Goal: Task Accomplishment & Management: Manage account settings

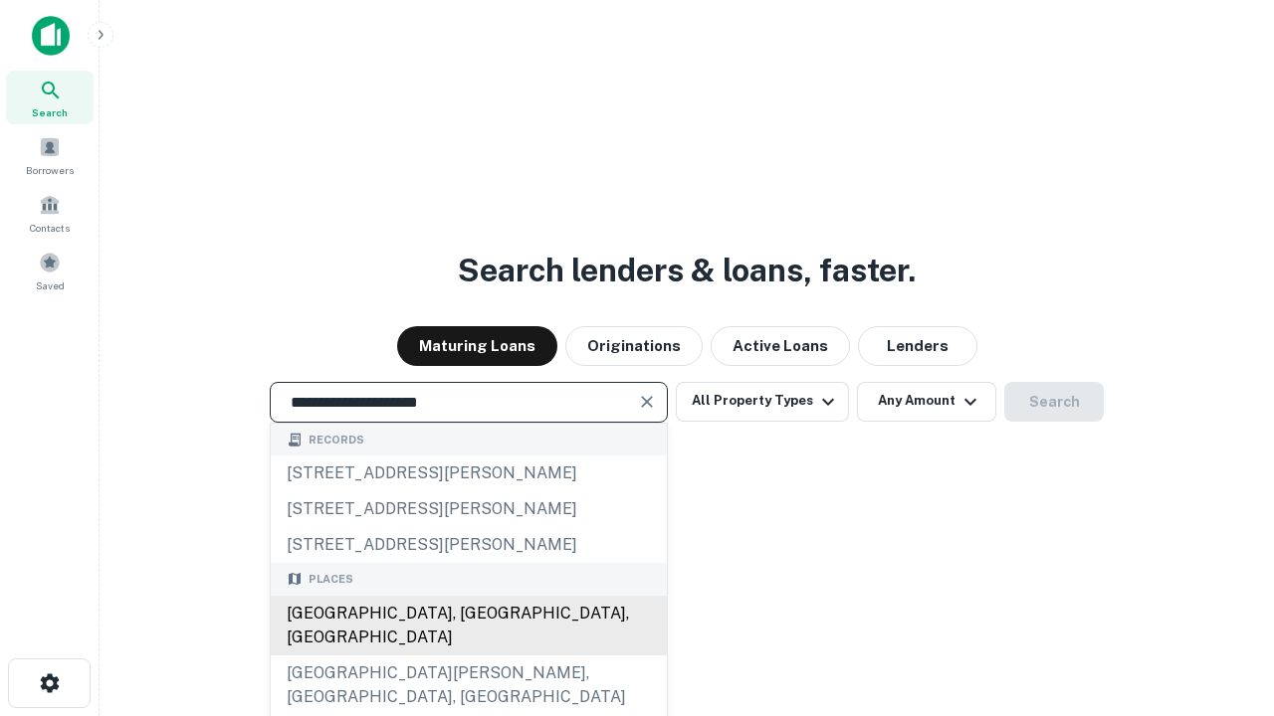
click at [468, 656] on div "[GEOGRAPHIC_DATA], [GEOGRAPHIC_DATA], [GEOGRAPHIC_DATA]" at bounding box center [469, 626] width 396 height 60
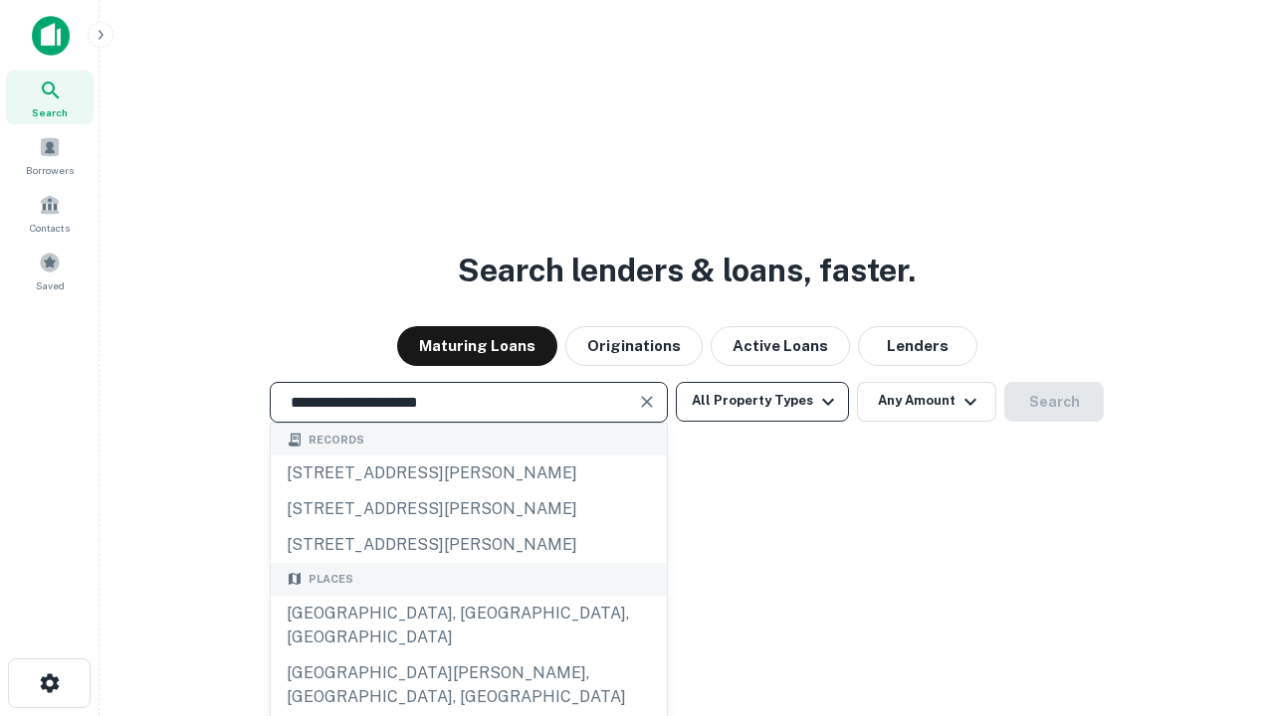
click at [762, 401] on button "All Property Types" at bounding box center [762, 402] width 173 height 40
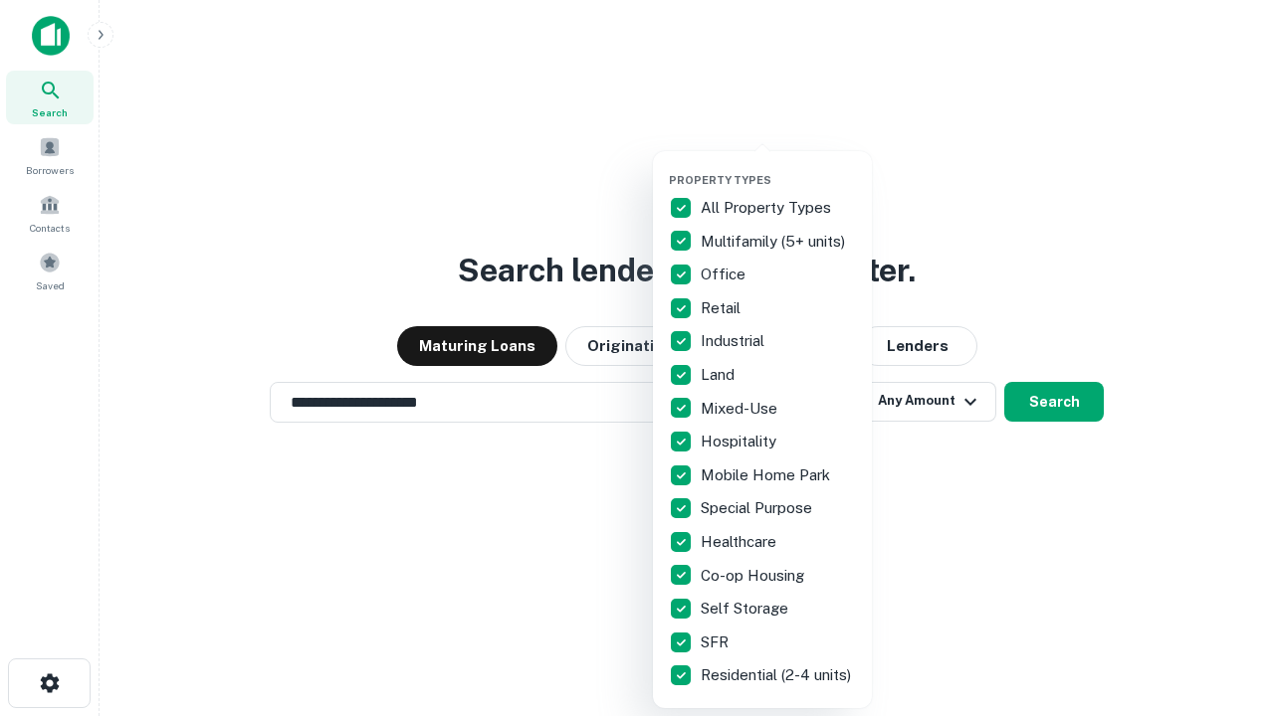
type input "**********"
click at [778, 167] on button "button" at bounding box center [778, 167] width 219 height 1
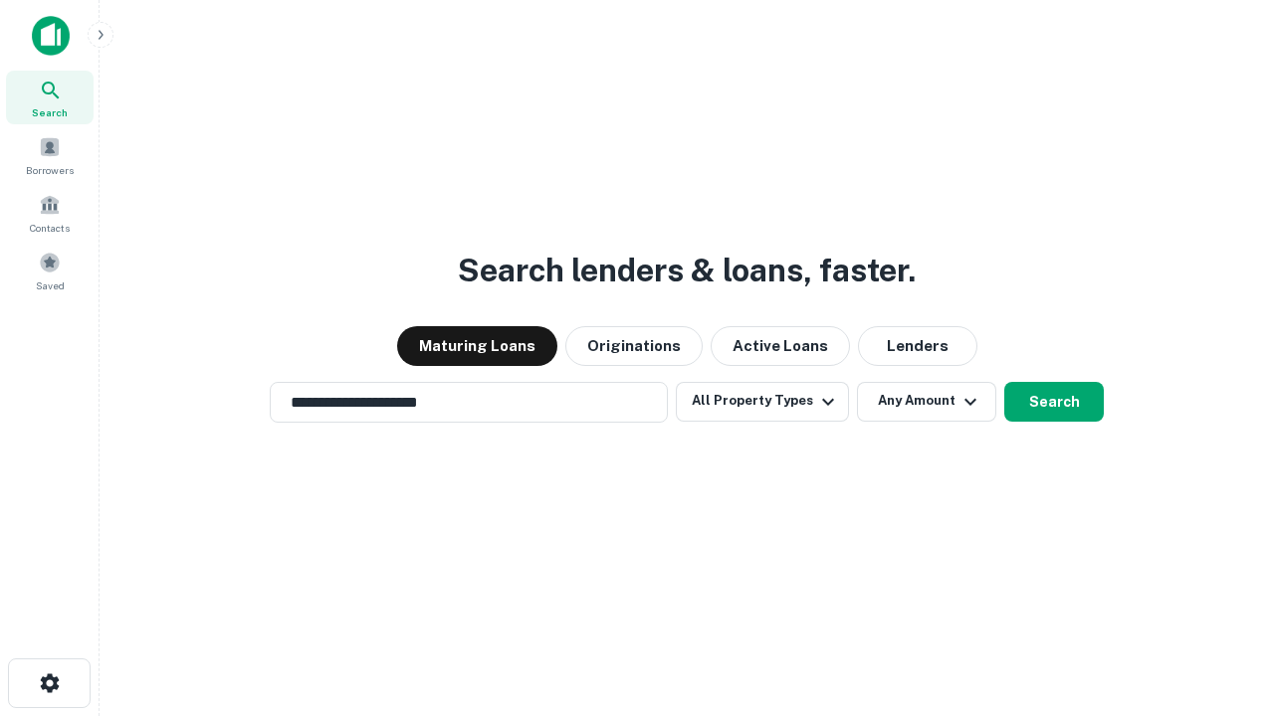
scroll to position [12, 240]
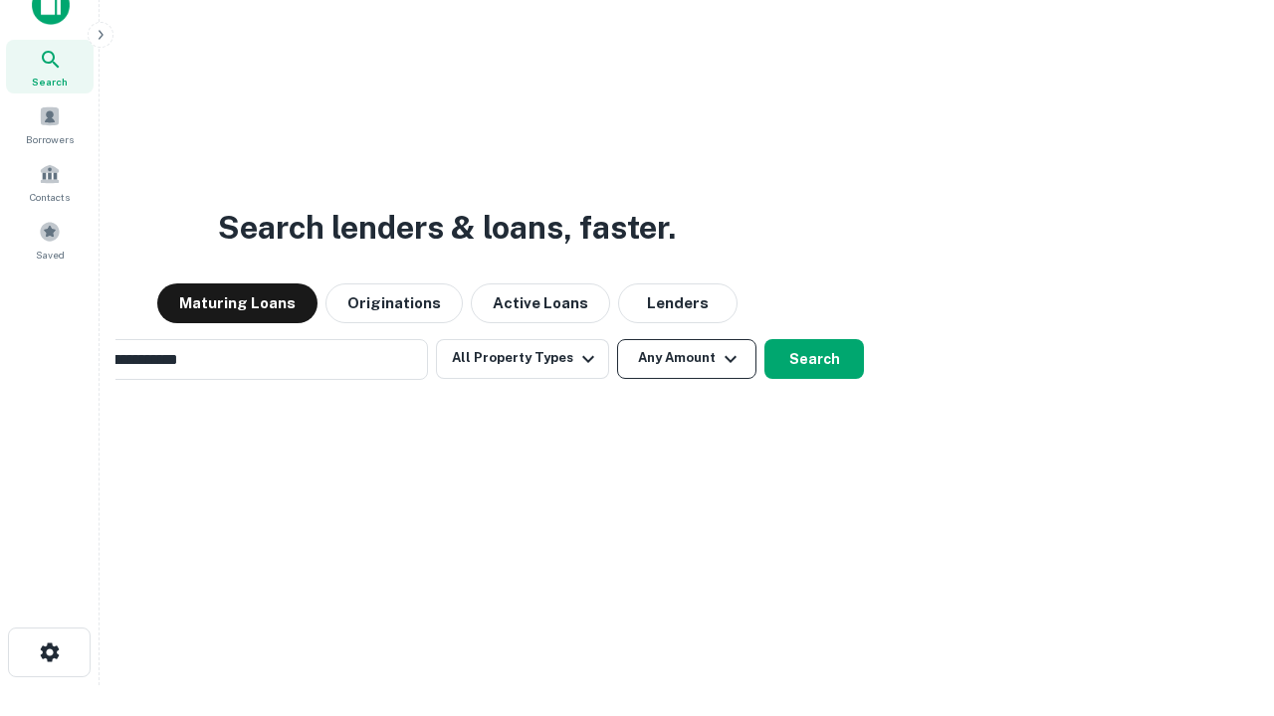
click at [617, 339] on button "Any Amount" at bounding box center [686, 359] width 139 height 40
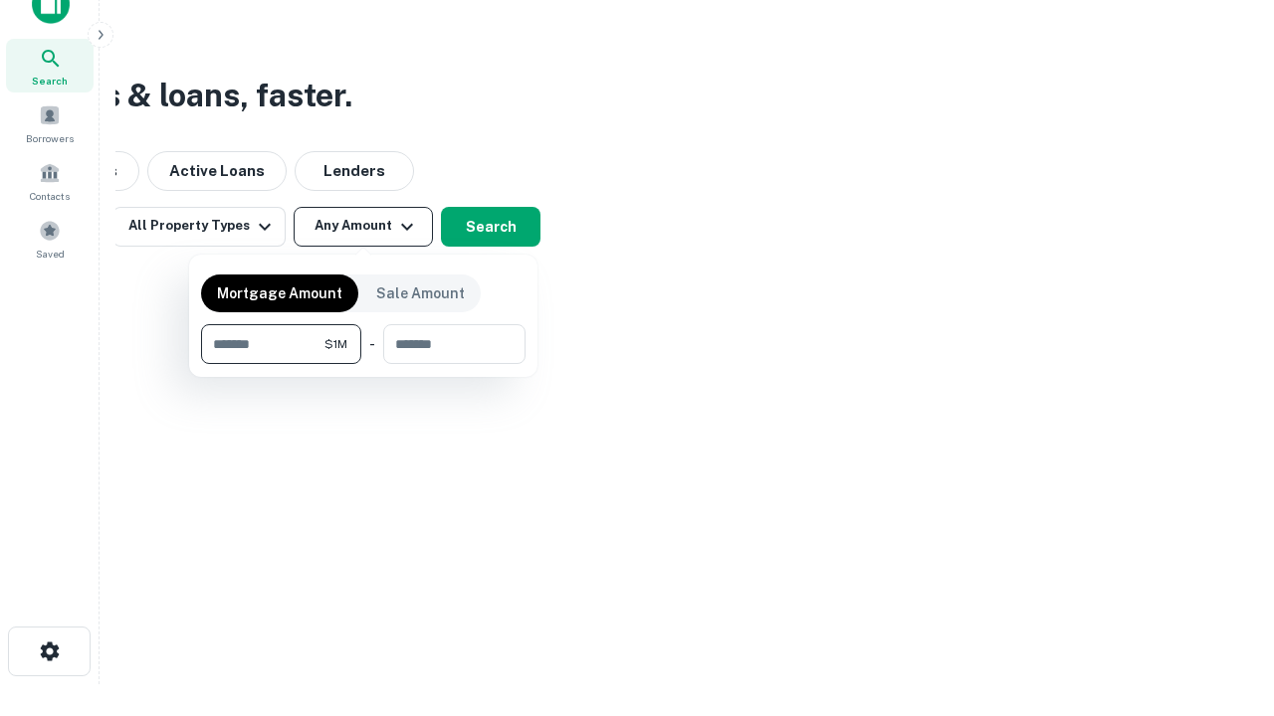
type input "*******"
click at [363, 364] on button "button" at bounding box center [363, 364] width 324 height 1
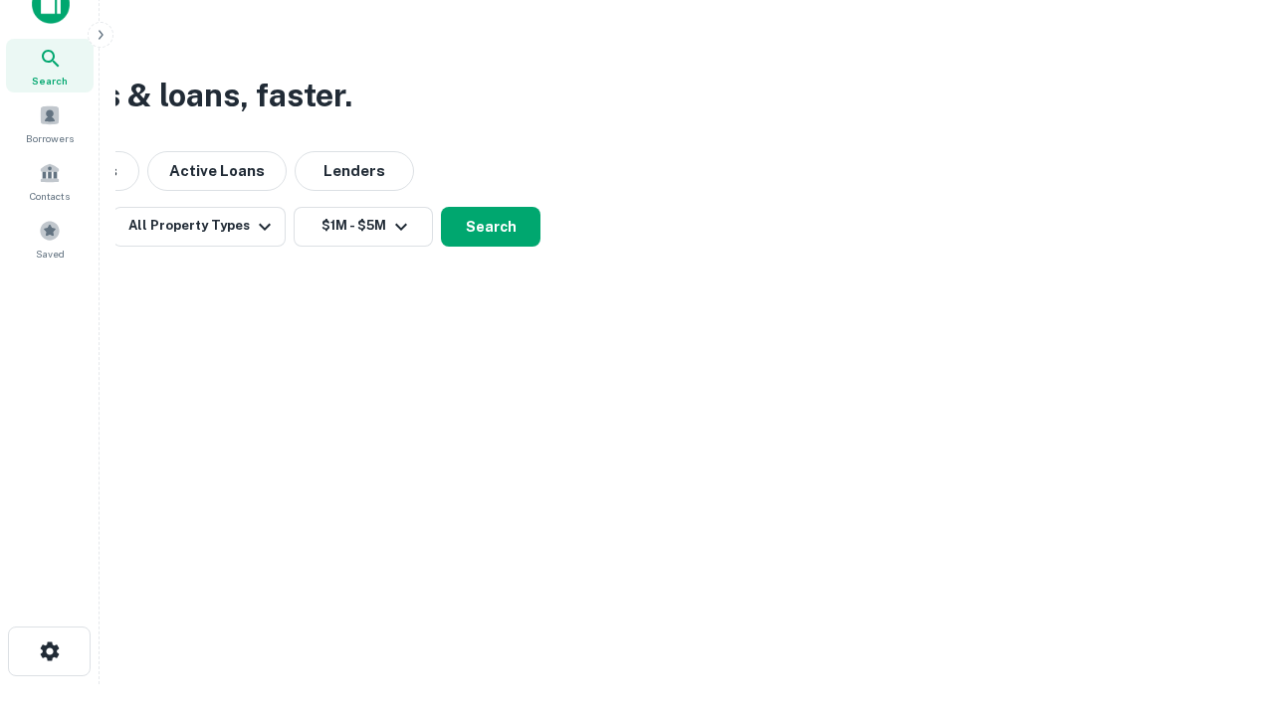
scroll to position [31, 0]
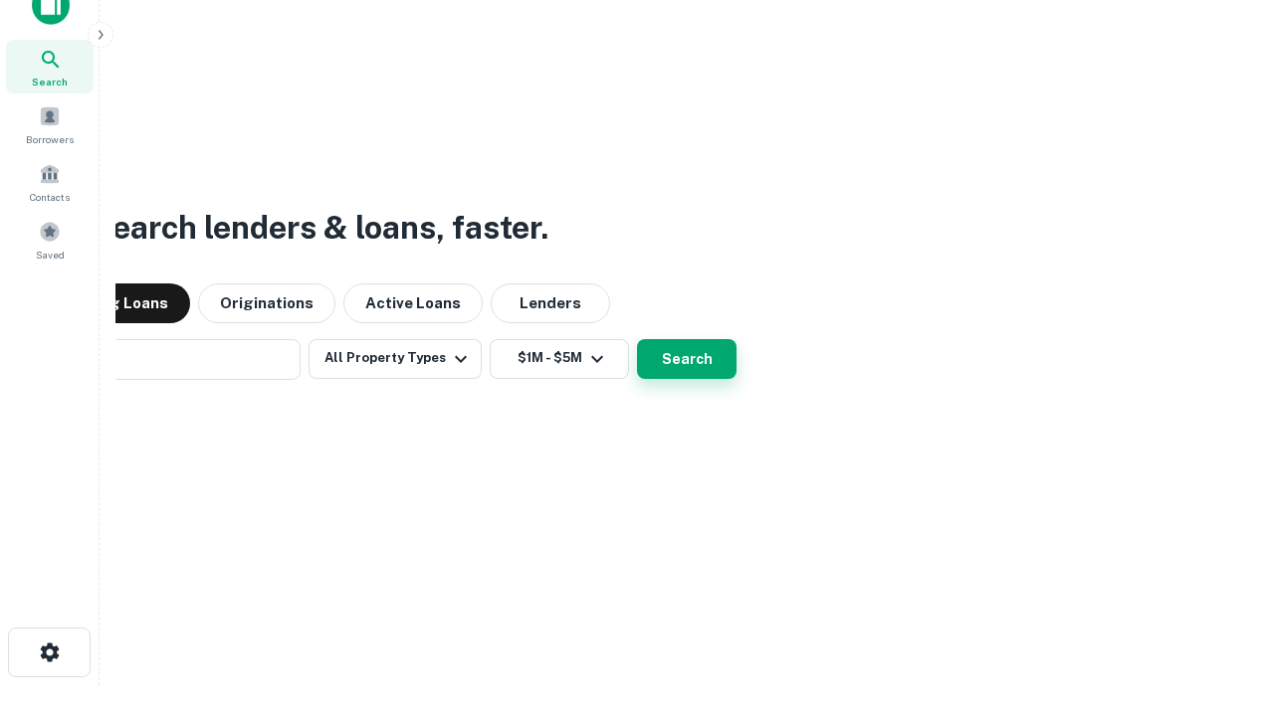
click at [637, 339] on button "Search" at bounding box center [687, 359] width 100 height 40
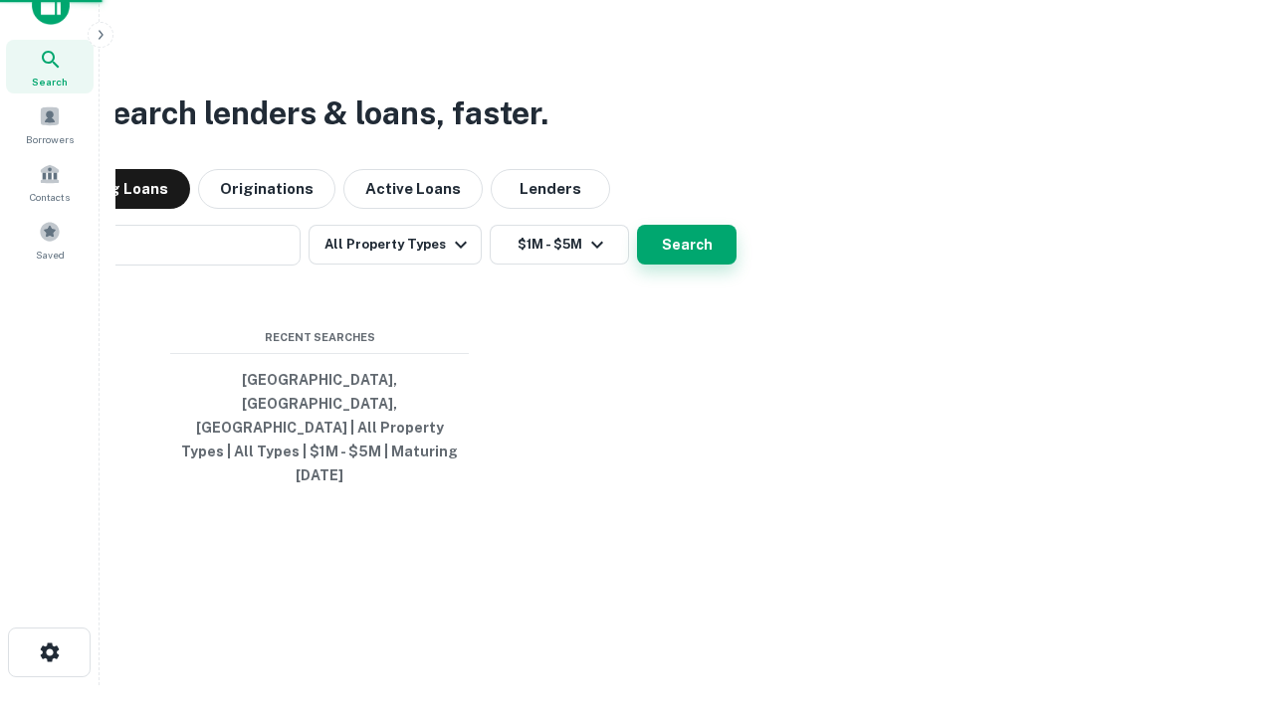
scroll to position [32, 0]
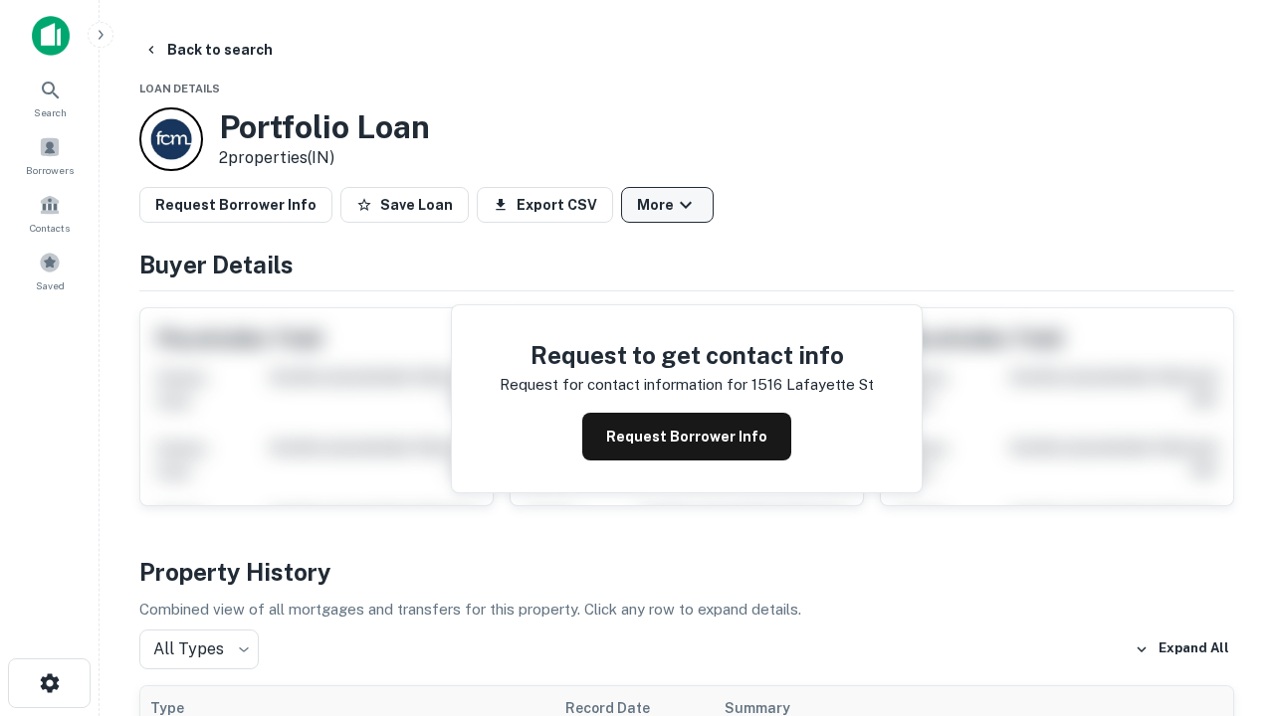
click at [667, 205] on button "More" at bounding box center [667, 205] width 93 height 36
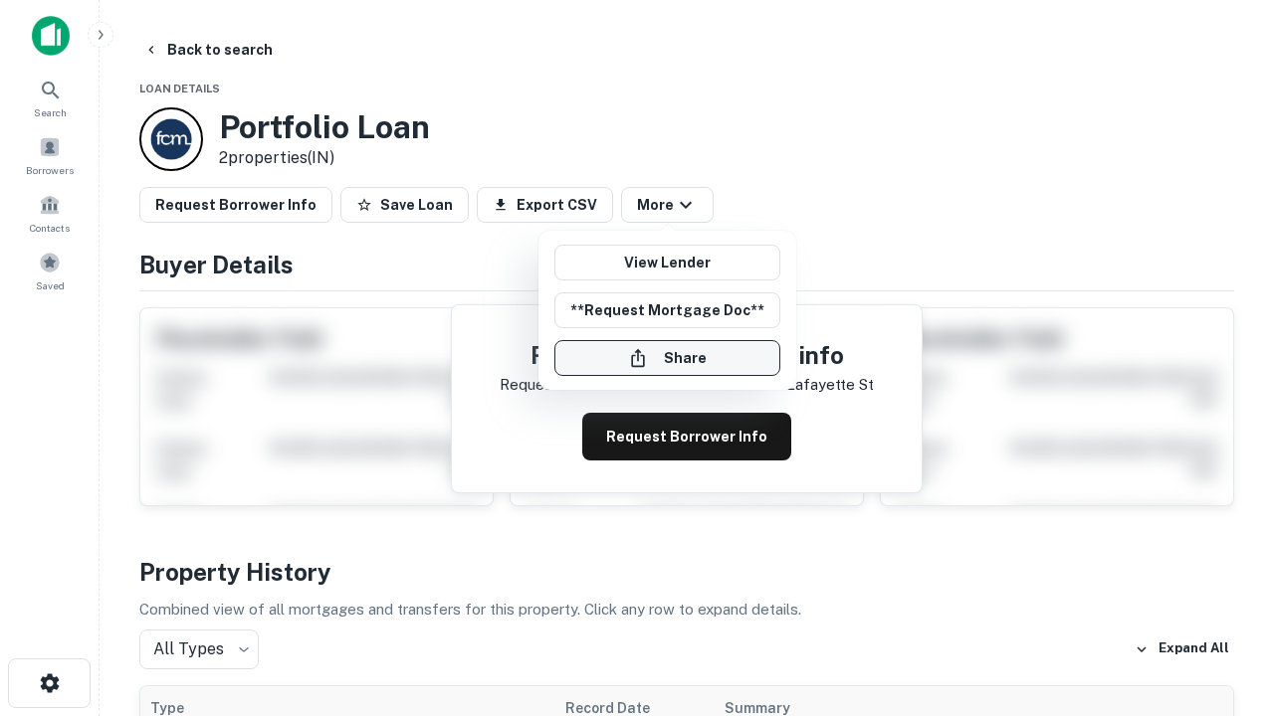
click at [667, 358] on button "Share" at bounding box center [667, 358] width 226 height 36
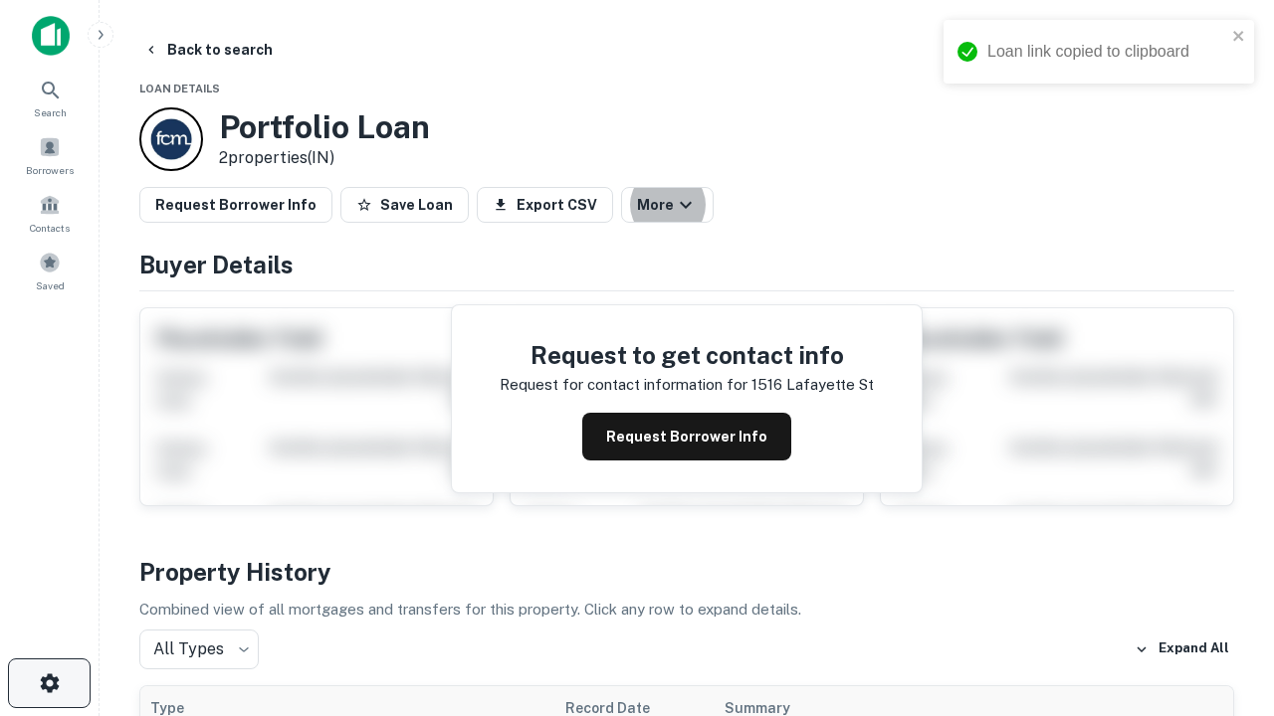
click at [49, 684] on icon "button" at bounding box center [50, 684] width 24 height 24
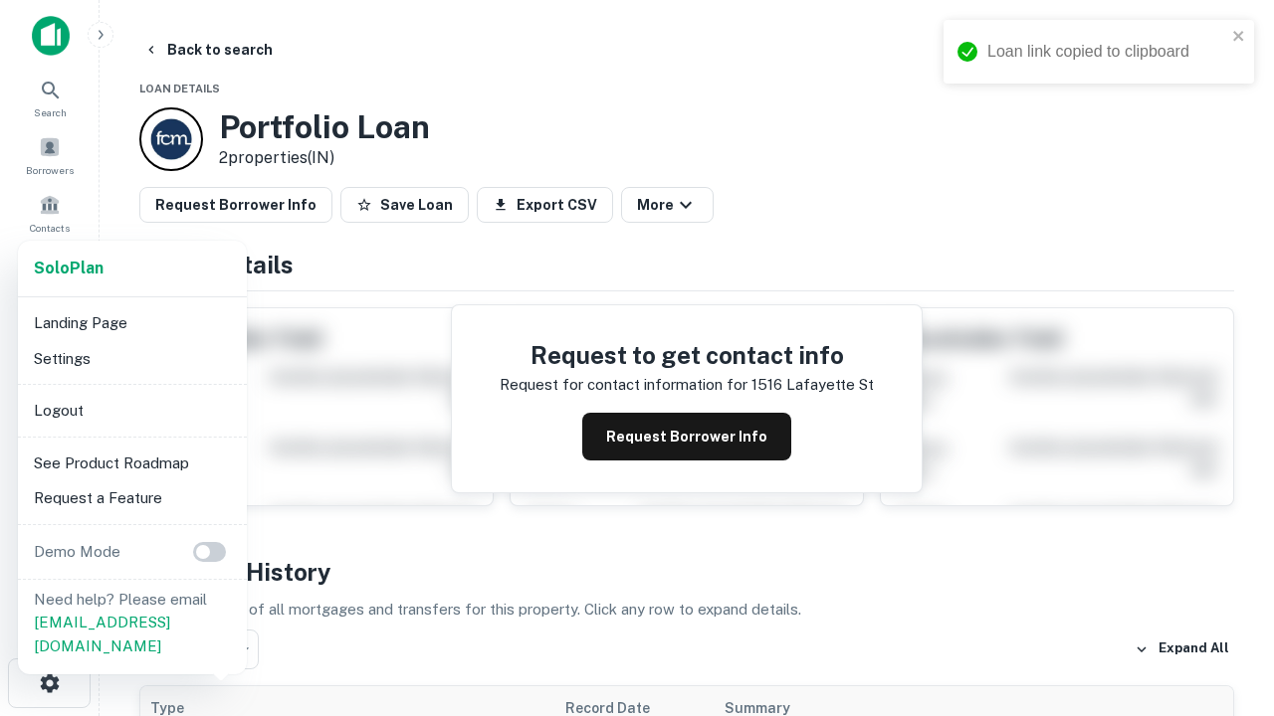
click at [131, 410] on li "Logout" at bounding box center [132, 411] width 213 height 36
